Goal: Task Accomplishment & Management: Use online tool/utility

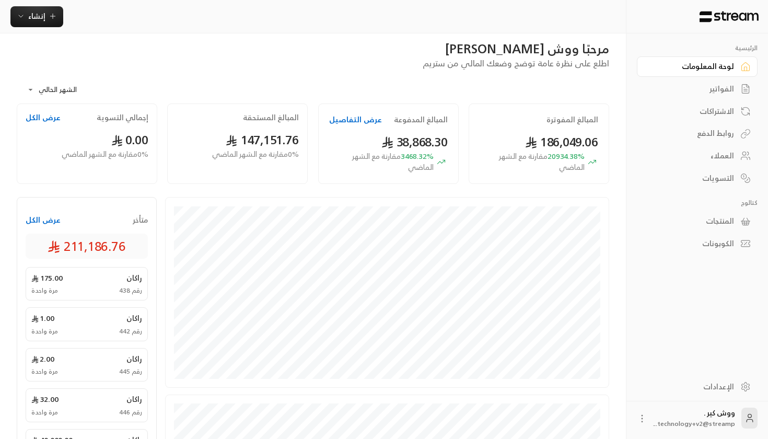
scroll to position [9, 0]
click at [33, 216] on button "عرض الكل" at bounding box center [43, 221] width 35 height 10
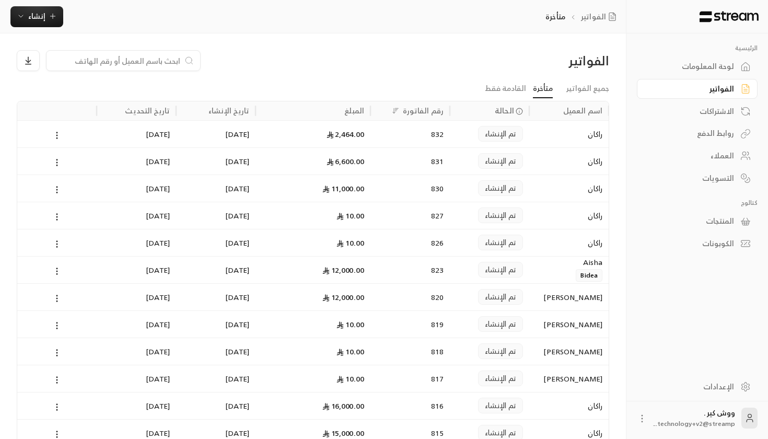
click at [525, 139] on div "تم الإنشاء" at bounding box center [489, 133] width 79 height 27
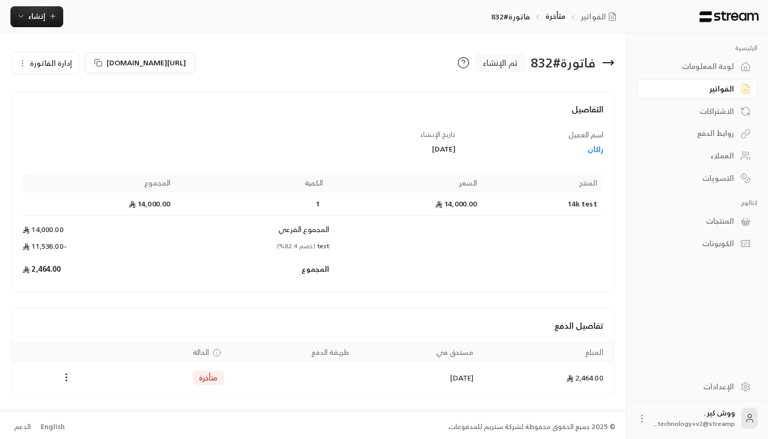
click at [597, 149] on div "راكان" at bounding box center [534, 149] width 137 height 10
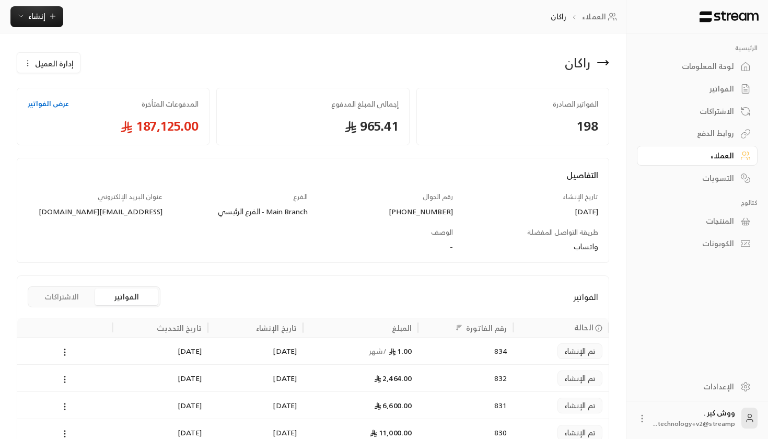
click at [516, 138] on div "الفواتير الصادرة 198" at bounding box center [513, 116] width 193 height 57
drag, startPoint x: 309, startPoint y: 127, endPoint x: 398, endPoint y: 135, distance: 89.3
click at [399, 135] on div "إجمالي المبلغ المدفوع 965.41" at bounding box center [312, 116] width 193 height 57
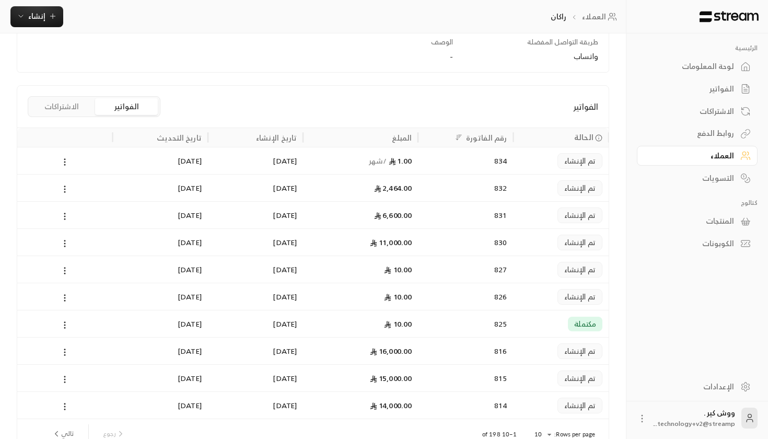
scroll to position [191, 0]
click at [694, 178] on div "التسويات" at bounding box center [692, 178] width 84 height 10
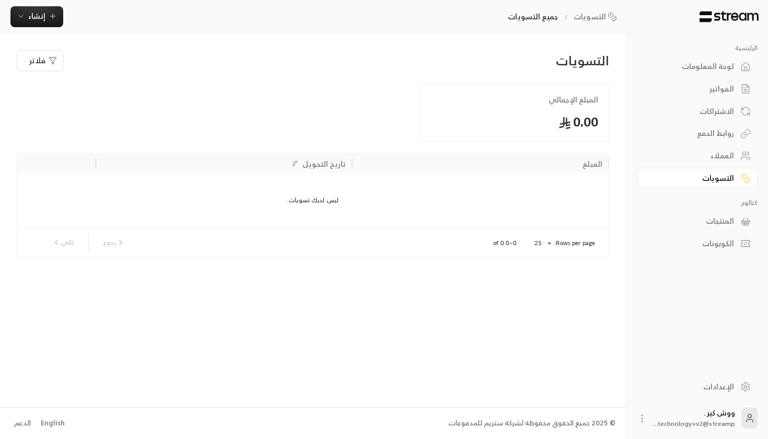
click at [697, 78] on div "الفواتير" at bounding box center [697, 88] width 121 height 22
click at [696, 61] on div "لوحة المعلومات" at bounding box center [692, 66] width 84 height 10
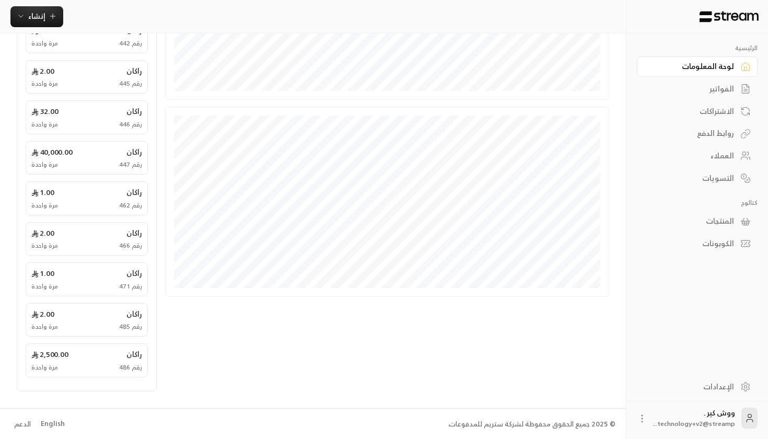
scroll to position [297, 0]
click at [44, 13] on span "إنشاء" at bounding box center [36, 15] width 17 height 13
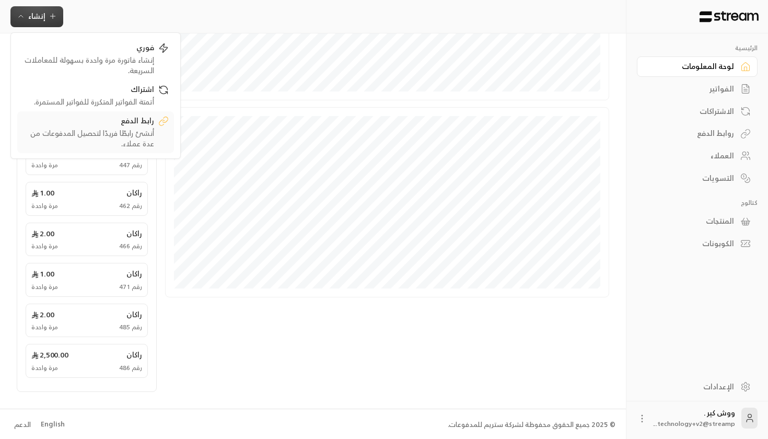
click at [134, 113] on link "رابط الدفع أنشئ رابطًا فريدًا لتحصيل المدفوعات من عدة عملاء." at bounding box center [95, 132] width 157 height 42
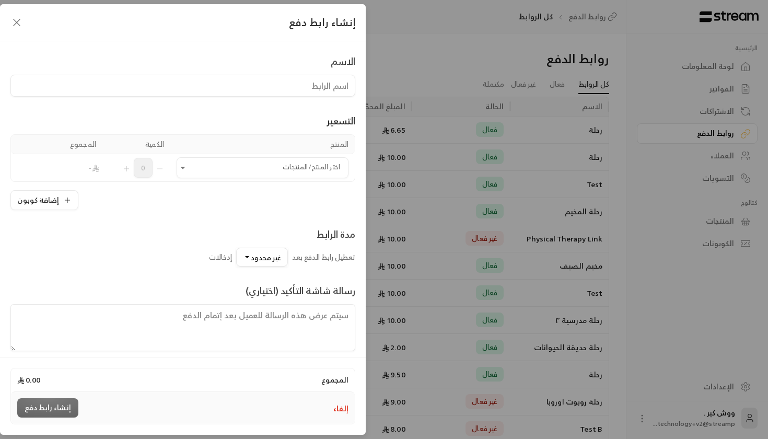
click at [225, 86] on input at bounding box center [182, 86] width 345 height 22
type input "Test"
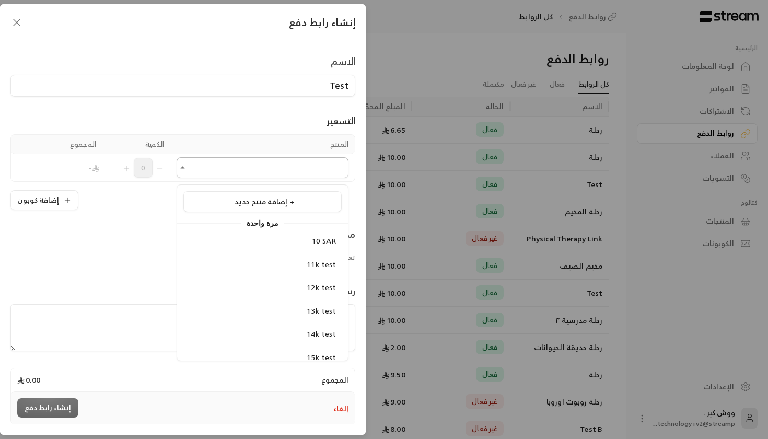
click at [242, 167] on input "اختر المنتج/المنتجات" at bounding box center [263, 168] width 172 height 18
click at [278, 234] on li "10 SAR" at bounding box center [262, 241] width 158 height 20
type input "******"
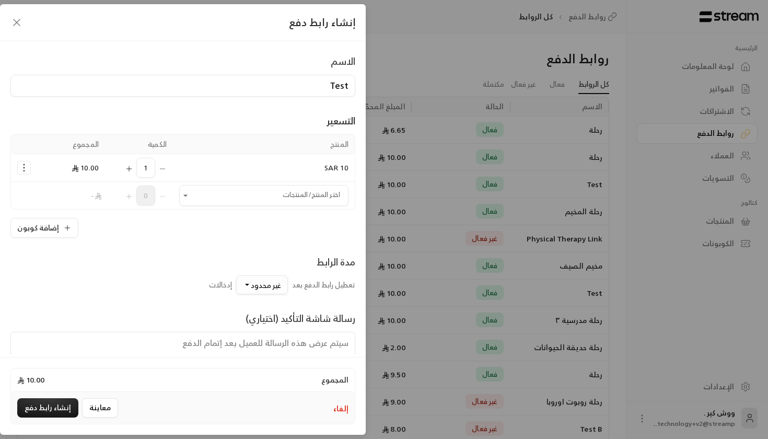
click at [259, 290] on span "غير محدود" at bounding box center [266, 285] width 30 height 13
click at [229, 151] on div "25" at bounding box center [213, 145] width 125 height 11
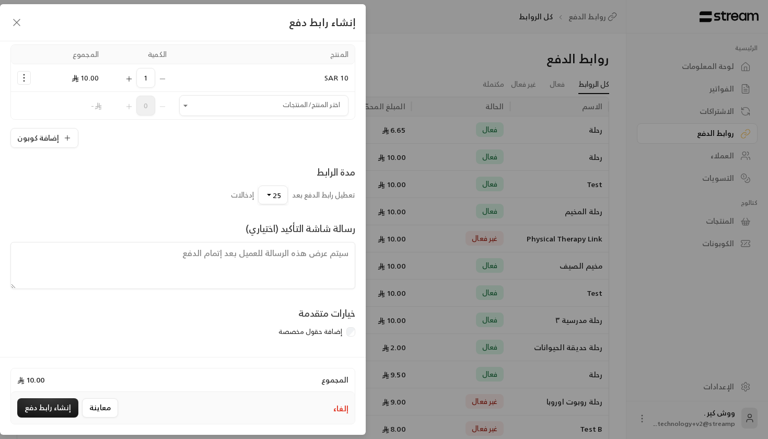
click at [169, 264] on textarea at bounding box center [182, 265] width 345 height 47
type textarea "T"
click at [345, 331] on div "إضافة حقول مخصصة" at bounding box center [182, 332] width 345 height 10
click at [356, 336] on div "خيارات متقدمة إضافة حقول مخصصة" at bounding box center [182, 324] width 355 height 36
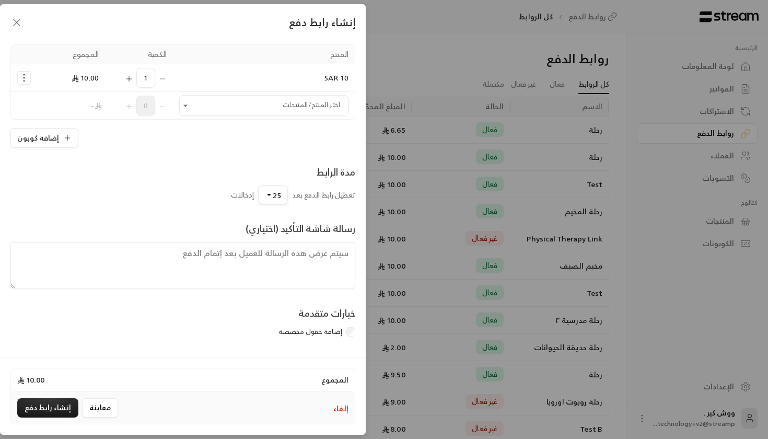
click at [348, 325] on label "خيارات متقدمة" at bounding box center [326, 316] width 57 height 21
click at [349, 336] on div "إضافة حقول مخصصة" at bounding box center [182, 332] width 345 height 10
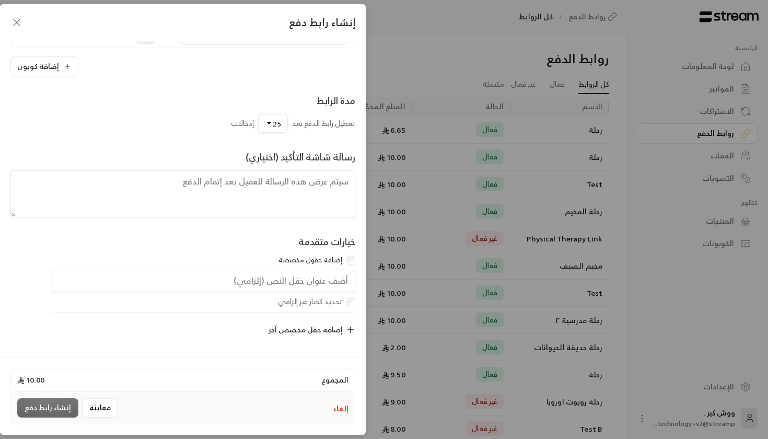
scroll to position [166, 0]
drag, startPoint x: 294, startPoint y: 266, endPoint x: 294, endPoint y: 271, distance: 5.7
click at [294, 266] on div "خيارات متقدمة إضافة حقول مخصصة" at bounding box center [182, 252] width 355 height 36
click at [291, 289] on input "text" at bounding box center [204, 281] width 304 height 23
type input "h"
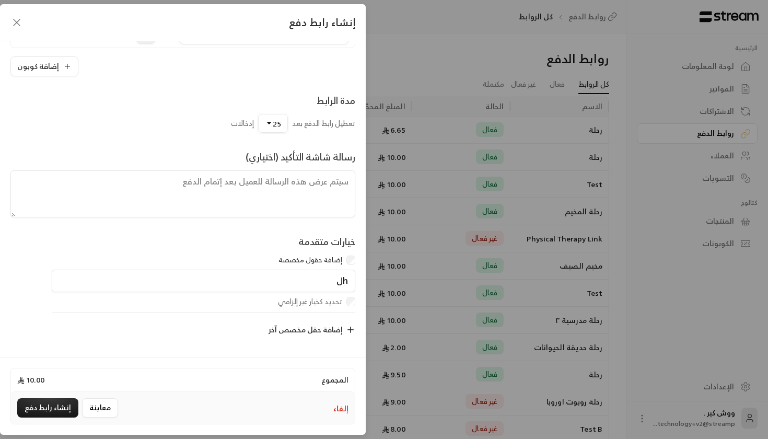
type input "h"
type input "الهوية"
click at [199, 333] on div "إضافة حقل مخصص آخر" at bounding box center [189, 330] width 332 height 22
click at [49, 411] on button "إنشاء رابط دفع" at bounding box center [47, 407] width 61 height 19
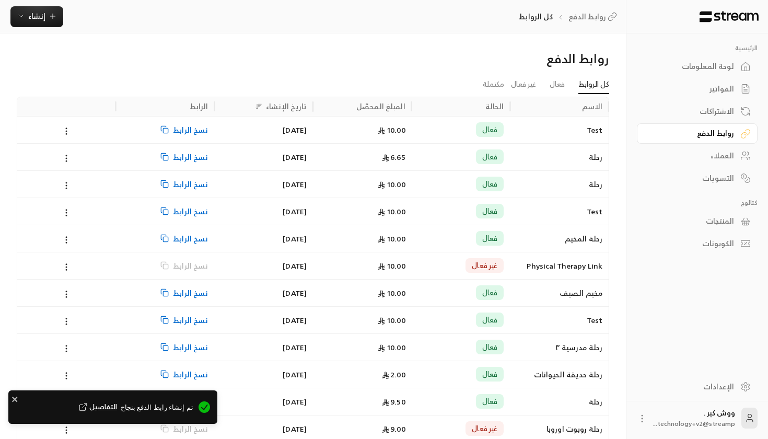
click at [299, 135] on div "[DATE]" at bounding box center [264, 130] width 86 height 27
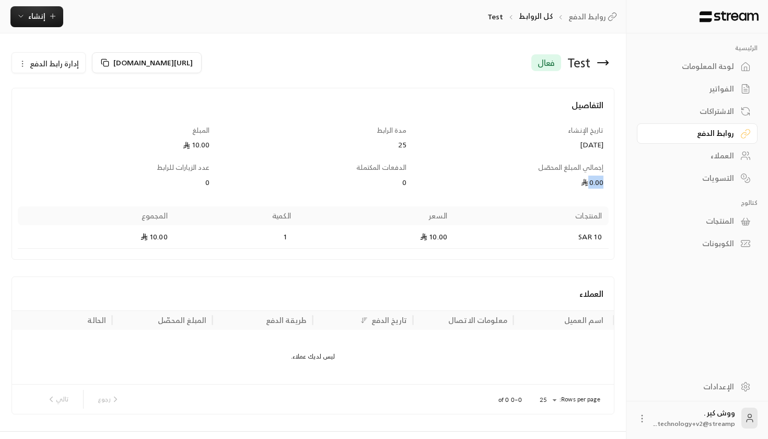
drag, startPoint x: 555, startPoint y: 175, endPoint x: 606, endPoint y: 188, distance: 52.9
click at [606, 188] on div "التفاصيل تاريخ الإنشاء [DATE] مدة الرابط 25 المبلغ 10.00 إجمالي المبلغ المحصّل …" at bounding box center [313, 174] width 591 height 150
drag, startPoint x: 331, startPoint y: 179, endPoint x: 427, endPoint y: 180, distance: 95.1
click at [427, 180] on div "التفاصيل تاريخ الإنشاء [DATE] مدة الرابط 25 المبلغ 10.00 إجمالي المبلغ المحصّل …" at bounding box center [313, 174] width 591 height 150
drag, startPoint x: 156, startPoint y: 170, endPoint x: 250, endPoint y: 178, distance: 93.8
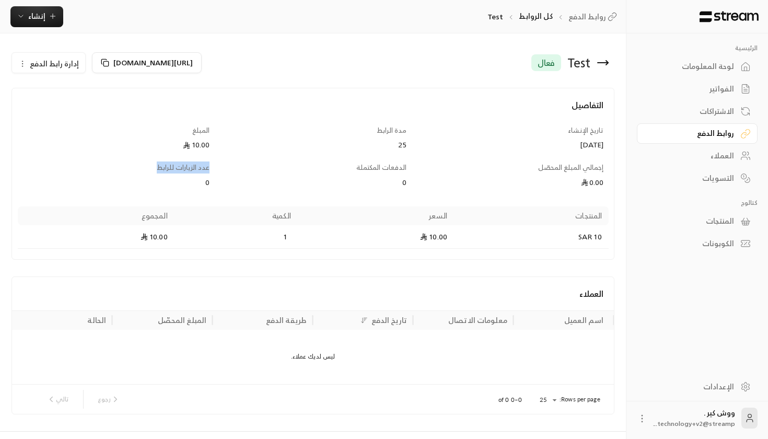
click at [250, 178] on div "التفاصيل تاريخ الإنشاء [DATE] مدة الرابط 25 المبلغ 10.00 إجمالي المبلغ المحصّل …" at bounding box center [313, 174] width 591 height 150
click at [103, 61] on icon at bounding box center [105, 63] width 8 height 8
click at [276, 198] on div "التفاصيل تاريخ الإنشاء [DATE] مدة الرابط 25 المبلغ 10.00 إجمالي المبلغ المحصّل …" at bounding box center [313, 174] width 591 height 150
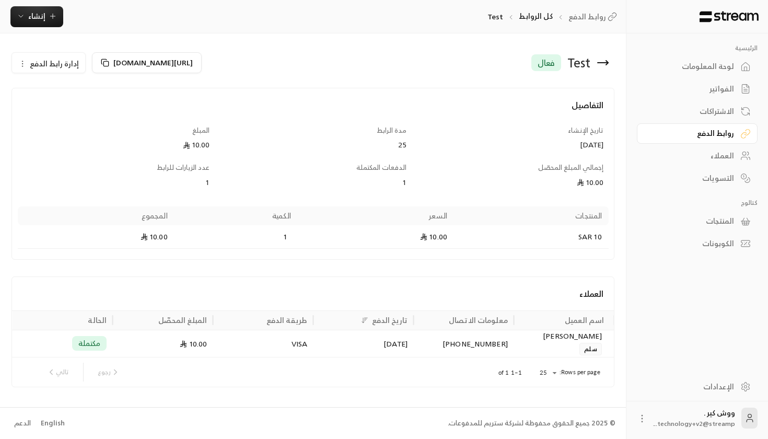
click at [701, 155] on div "العملاء" at bounding box center [692, 156] width 84 height 10
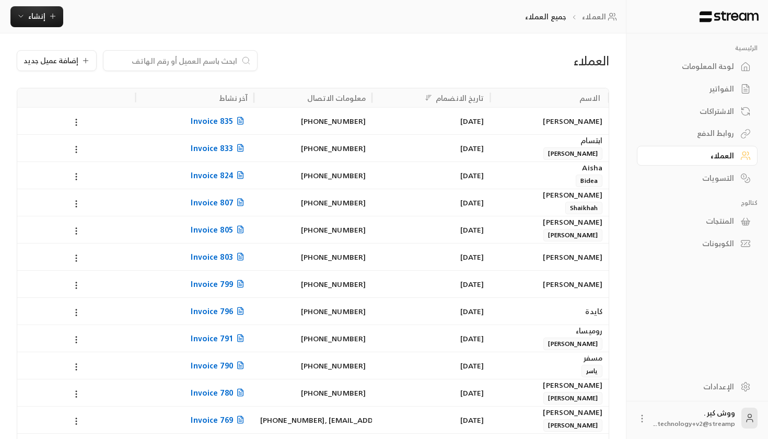
click at [715, 220] on div "المنتجات" at bounding box center [692, 221] width 84 height 10
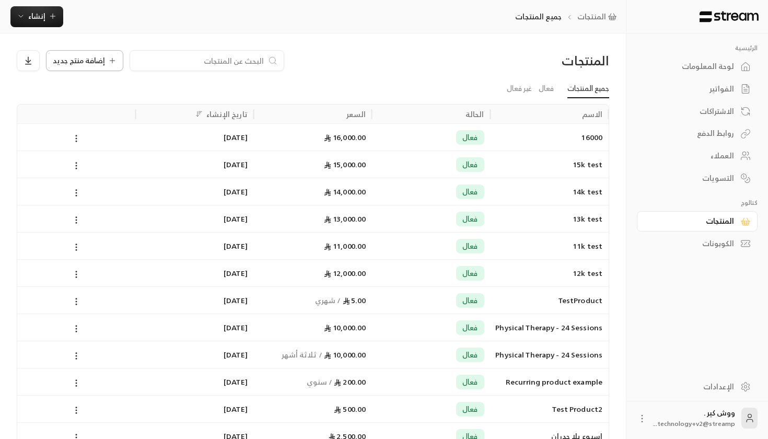
click at [97, 60] on span "إضافة منتج جديد" at bounding box center [79, 60] width 52 height 7
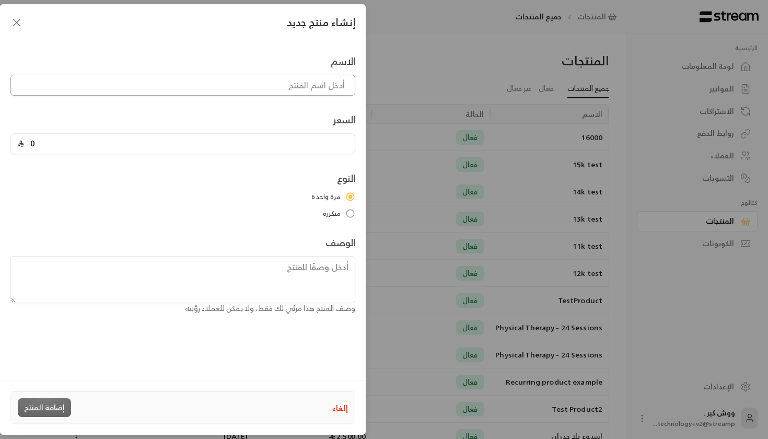
click at [212, 76] on input at bounding box center [182, 85] width 345 height 21
click at [259, 133] on div "0" at bounding box center [182, 143] width 345 height 21
click at [241, 152] on input "0" at bounding box center [186, 144] width 325 height 20
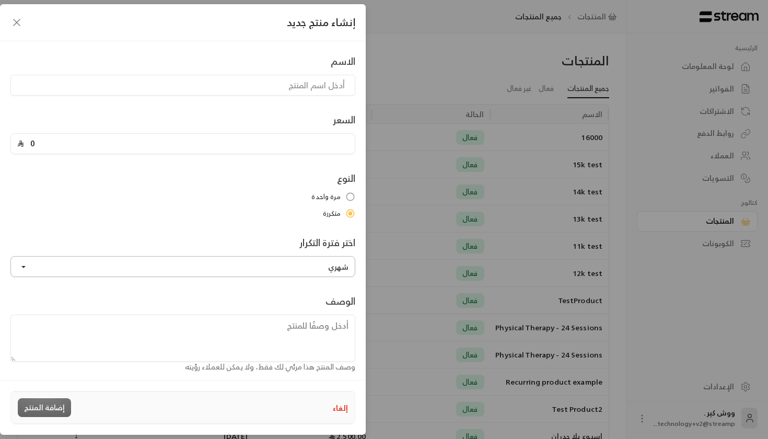
click at [332, 266] on button "شهري" at bounding box center [182, 266] width 345 height 21
click at [243, 117] on div "السعر 0" at bounding box center [182, 133] width 355 height 42
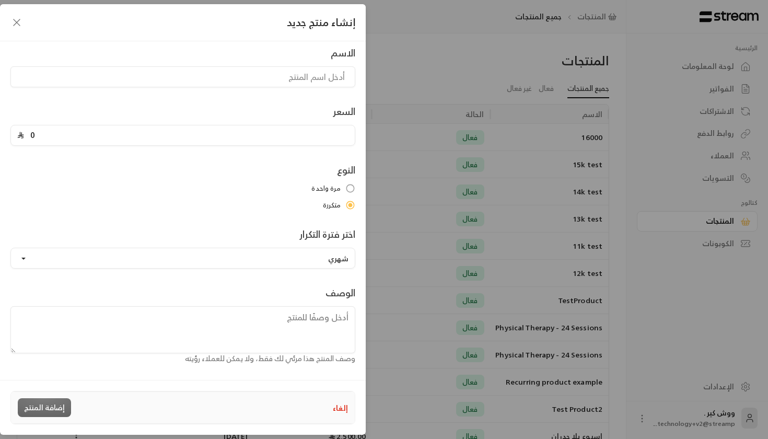
scroll to position [8, 0]
click at [345, 413] on button "إلغاء" at bounding box center [340, 407] width 15 height 11
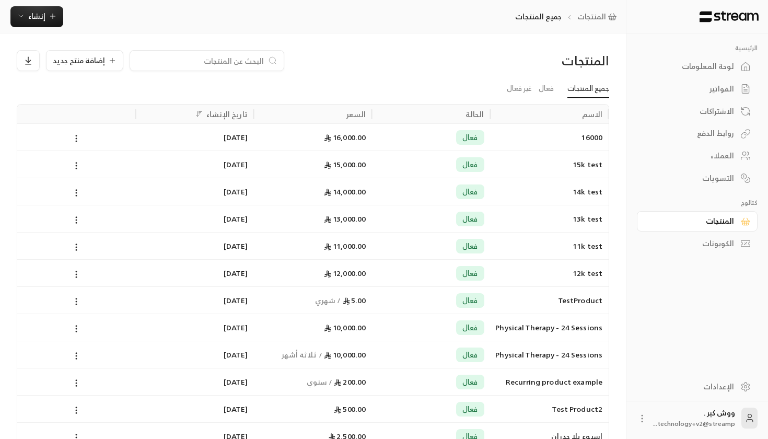
scroll to position [0, 0]
click at [16, 14] on button "إنشاء" at bounding box center [36, 16] width 53 height 21
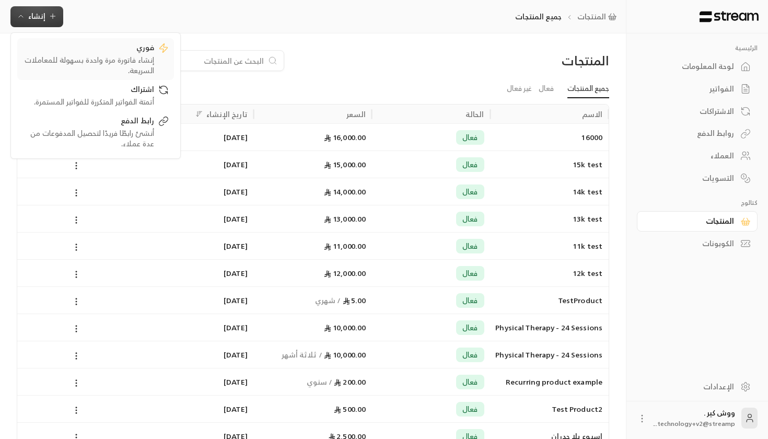
click at [99, 50] on div "فوري" at bounding box center [88, 48] width 132 height 13
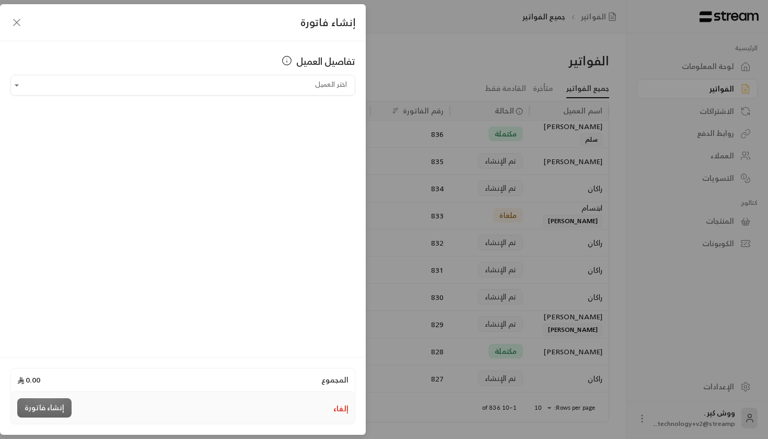
click at [235, 99] on div "تفاصيل العميل اختر العميل اختر العميل" at bounding box center [183, 197] width 366 height 313
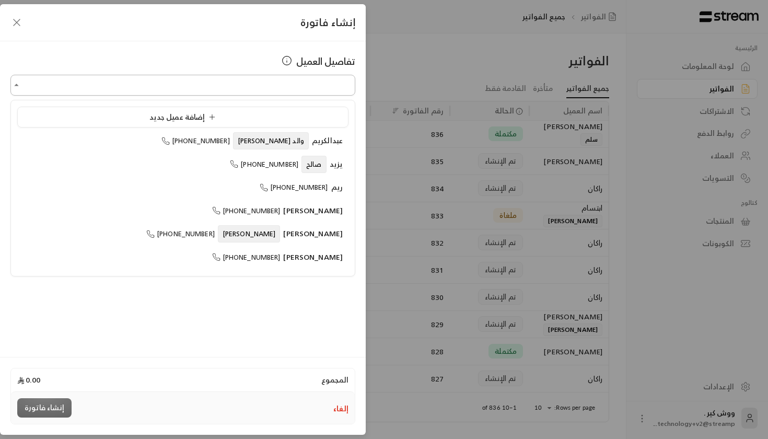
click at [227, 89] on input "اختر العميل" at bounding box center [182, 85] width 345 height 18
click at [231, 182] on div "ريم [PHONE_NUMBER]" at bounding box center [183, 187] width 320 height 11
type input "**********"
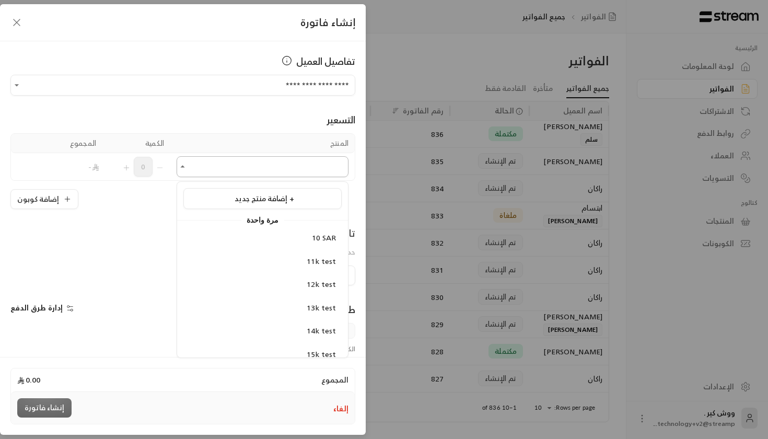
click at [215, 168] on input "اختر العميل" at bounding box center [263, 167] width 172 height 18
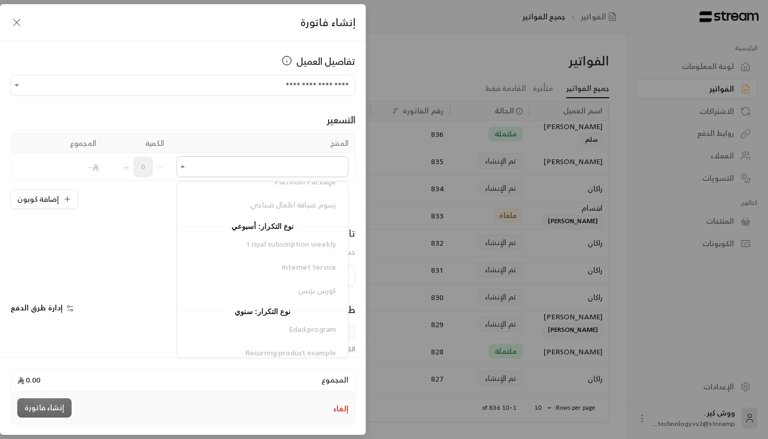
scroll to position [808, 0]
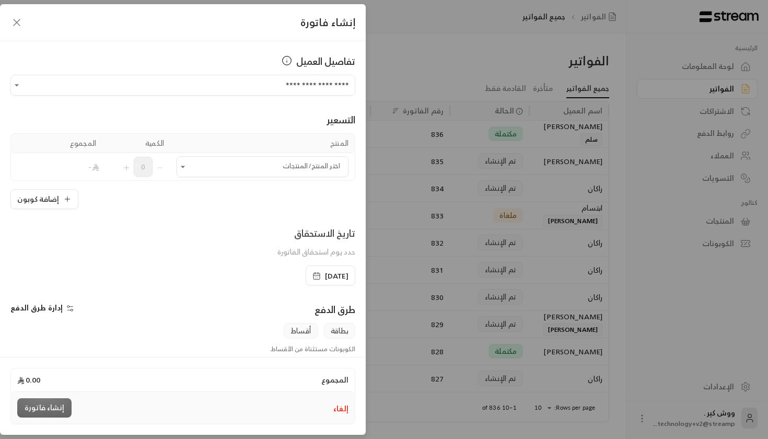
click at [341, 412] on button "إلغاء" at bounding box center [340, 409] width 15 height 10
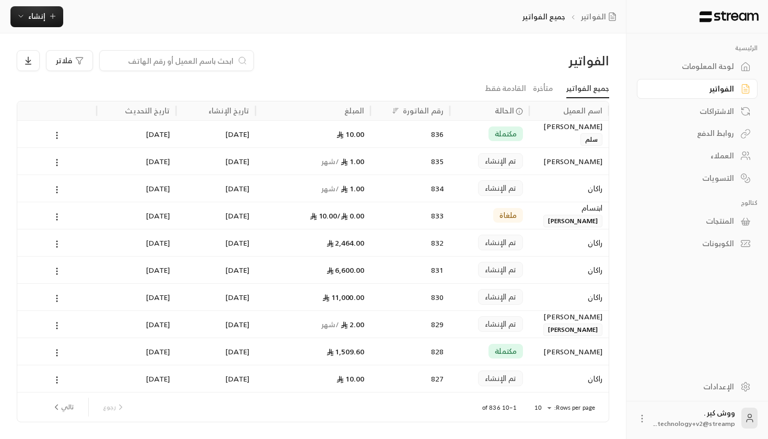
click at [725, 256] on div "الرئيسية لوحة المعلومات الفواتير الاشتراكات روابط الدفع العملاء التسويات كتالوج…" at bounding box center [698, 202] width 142 height 338
click at [725, 254] on link "الكوبونات" at bounding box center [697, 244] width 121 height 20
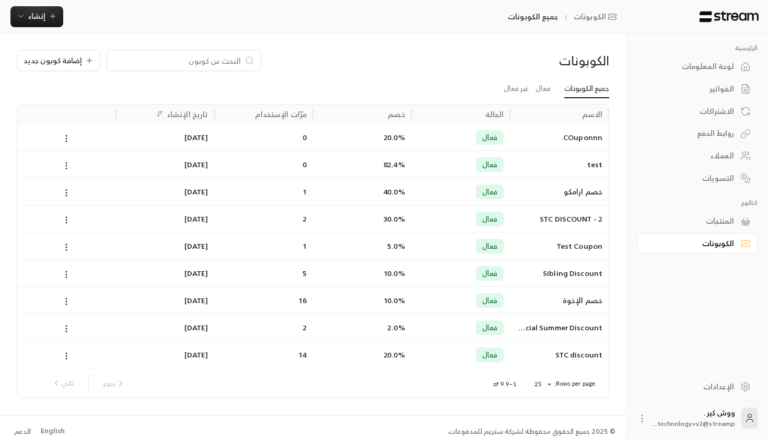
click at [722, 62] on div "لوحة المعلومات" at bounding box center [692, 66] width 84 height 10
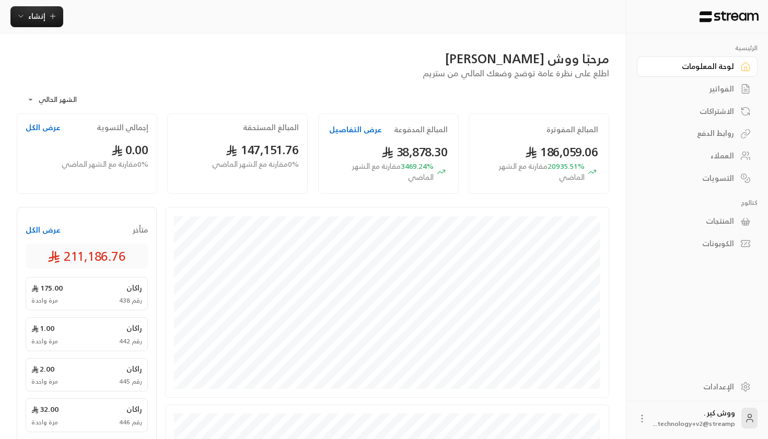
click at [704, 393] on link "الإعدادات" at bounding box center [697, 386] width 121 height 20
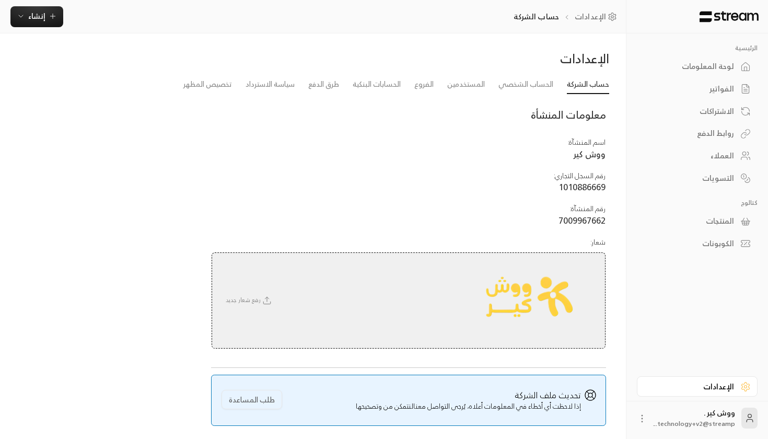
click at [698, 61] on div "لوحة المعلومات" at bounding box center [692, 66] width 84 height 10
